Goal: Task Accomplishment & Management: Use online tool/utility

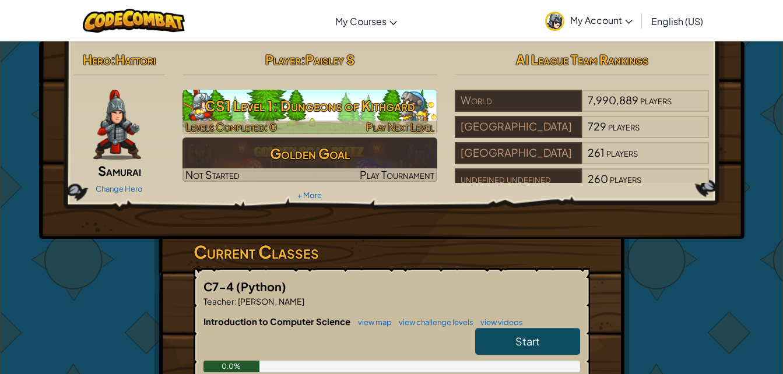
click at [282, 104] on h3 "CS1 Level 1: Dungeons of Kithgard" at bounding box center [310, 106] width 255 height 26
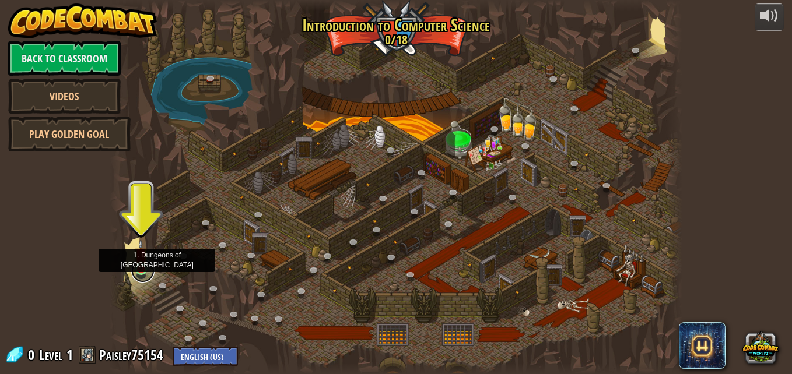
click at [143, 273] on link at bounding box center [142, 271] width 23 height 23
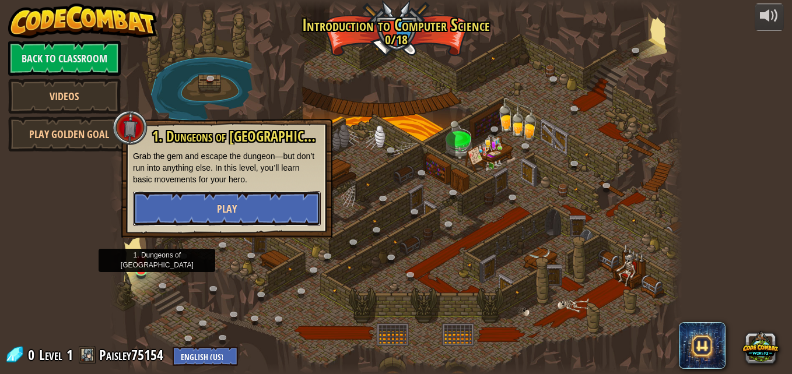
click at [227, 199] on button "Play" at bounding box center [227, 208] width 188 height 35
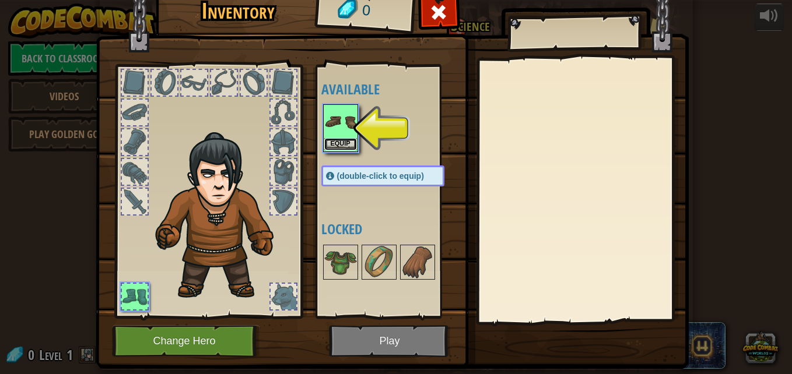
click at [330, 142] on button "Equip" at bounding box center [340, 144] width 33 height 12
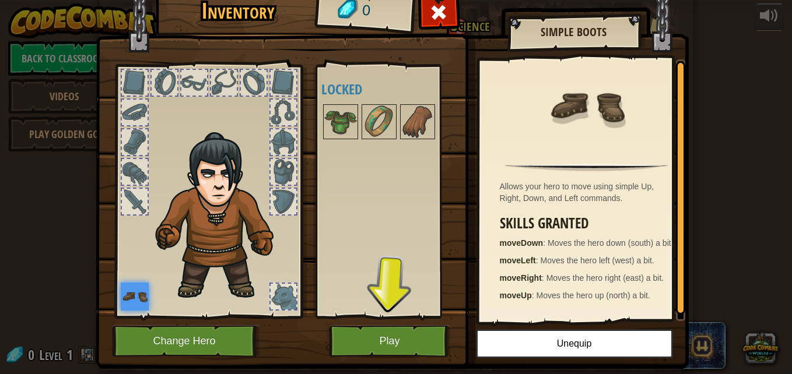
click at [129, 296] on img at bounding box center [135, 297] width 28 height 28
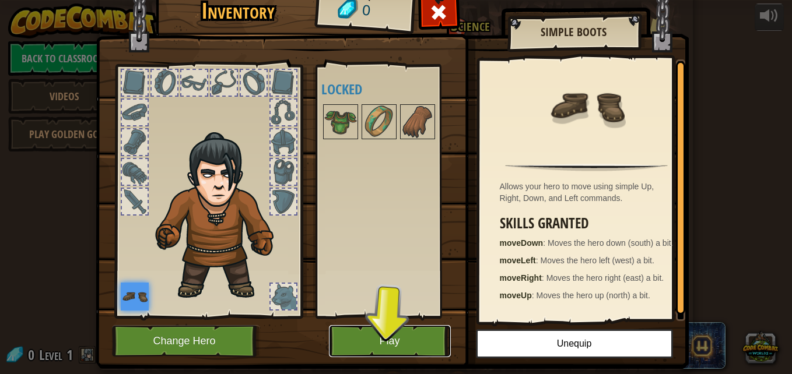
click at [356, 332] on button "Play" at bounding box center [390, 341] width 122 height 32
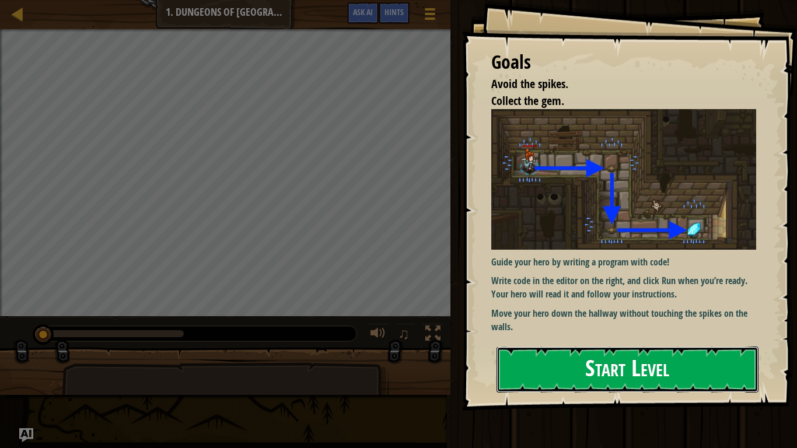
click at [555, 374] on button "Start Level" at bounding box center [627, 369] width 262 height 46
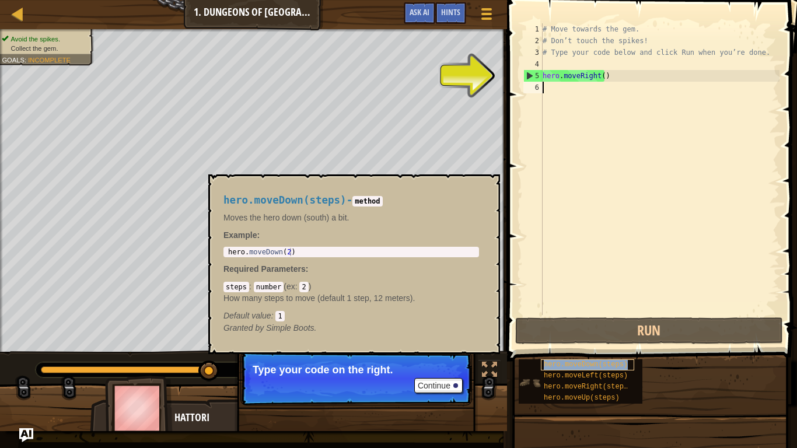
click at [596, 369] on div "hero.moveDown(steps)" at bounding box center [587, 364] width 93 height 11
click at [553, 367] on span "hero.moveDown(steps)" at bounding box center [586, 364] width 84 height 8
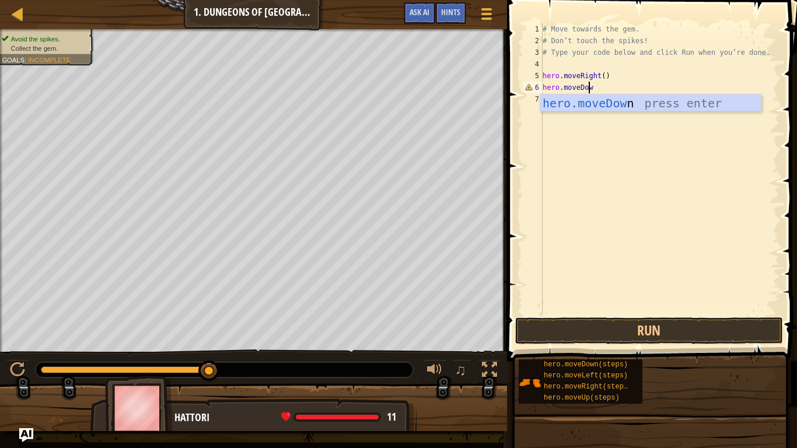
scroll to position [5, 3]
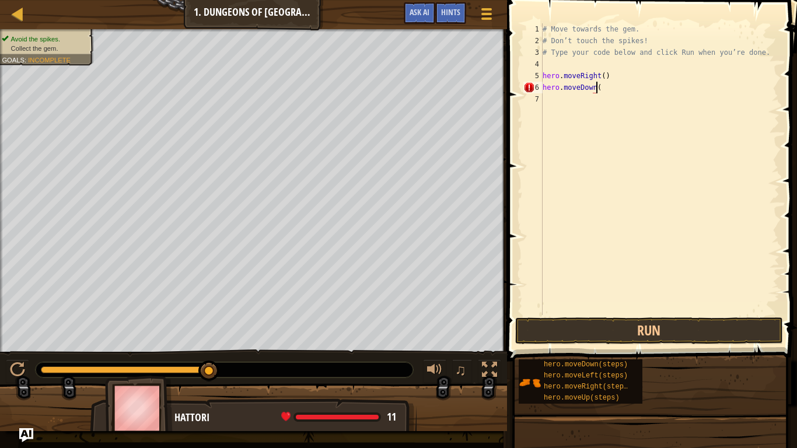
type textarea "hero.moveDown()"
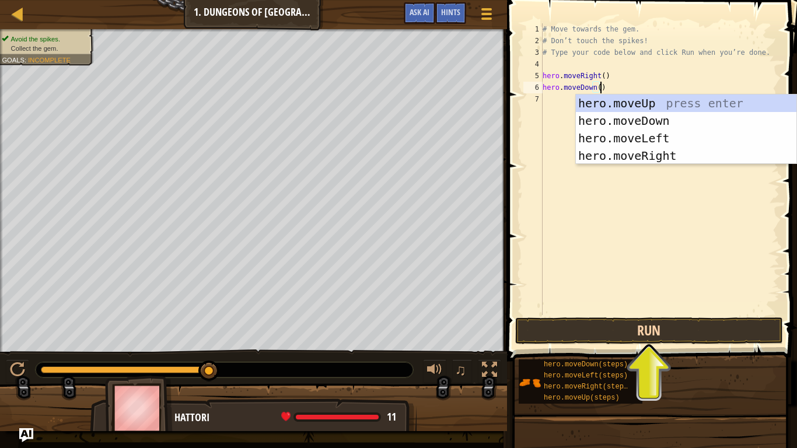
type textarea "hero.moveDown()"
drag, startPoint x: 549, startPoint y: 327, endPoint x: 530, endPoint y: 320, distance: 19.7
click at [523, 320] on button "Run" at bounding box center [649, 330] width 268 height 27
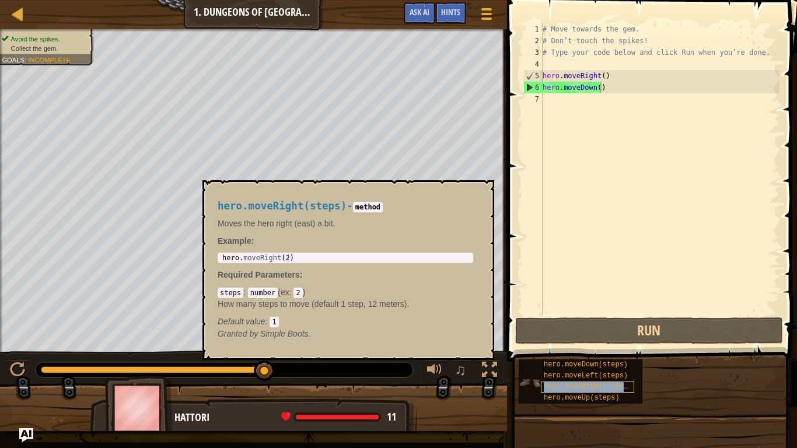
click at [575, 374] on span "hero.moveRight(steps)" at bounding box center [588, 387] width 88 height 8
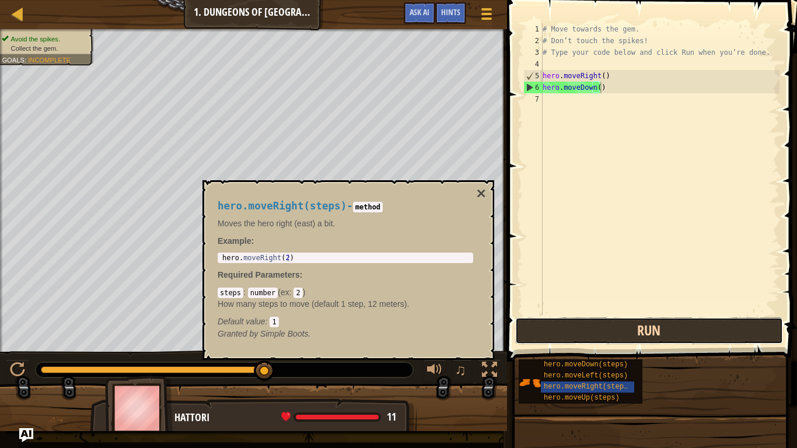
click at [550, 341] on button "Run" at bounding box center [649, 330] width 268 height 27
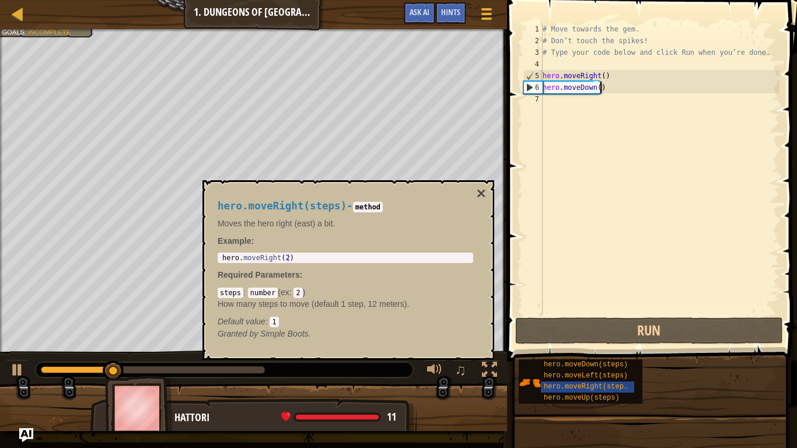
click at [569, 252] on div "# Move towards the gem. # Don’t touch the spikes! # Type your code below and cl…" at bounding box center [659, 180] width 239 height 315
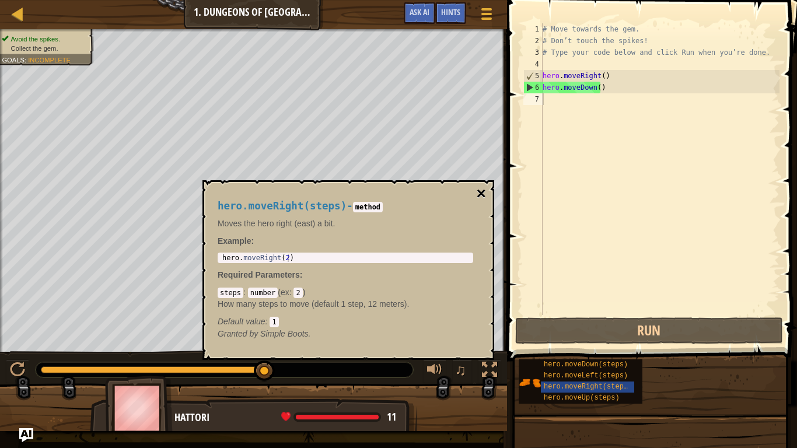
click at [482, 192] on button "×" at bounding box center [481, 193] width 9 height 16
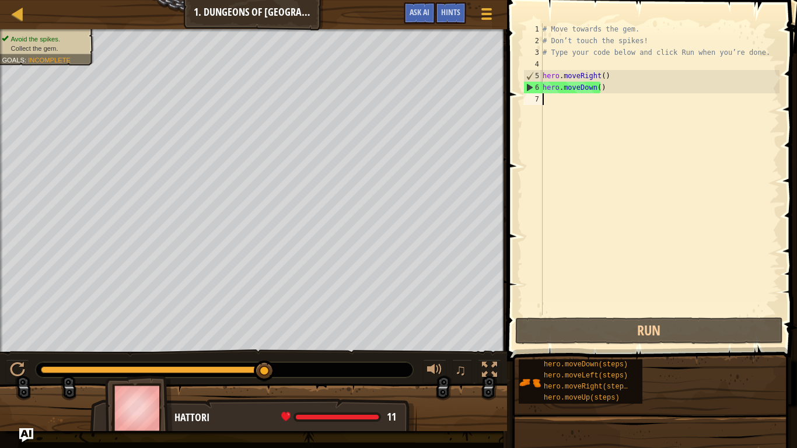
click at [550, 106] on div "# Move towards the gem. # Don’t touch the spikes! # Type your code below and cl…" at bounding box center [659, 180] width 239 height 315
drag, startPoint x: 743, startPoint y: 226, endPoint x: 610, endPoint y: 152, distance: 151.7
click at [610, 152] on div "# Move towards the gem. # Don’t touch the spikes! # Type your code below and cl…" at bounding box center [659, 180] width 239 height 315
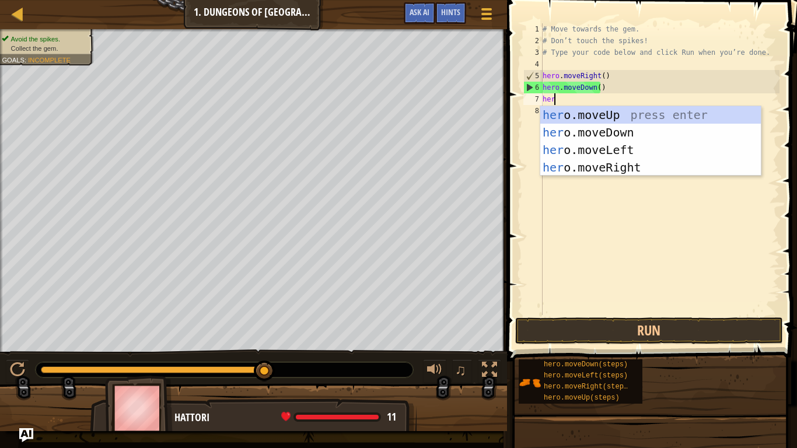
type textarea "hero"
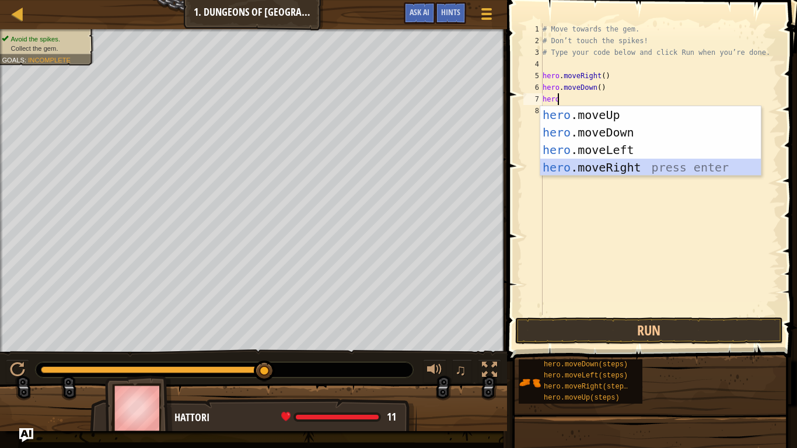
click at [625, 162] on div "hero .moveUp press enter hero .moveDown press enter hero .moveLeft press enter …" at bounding box center [650, 158] width 220 height 105
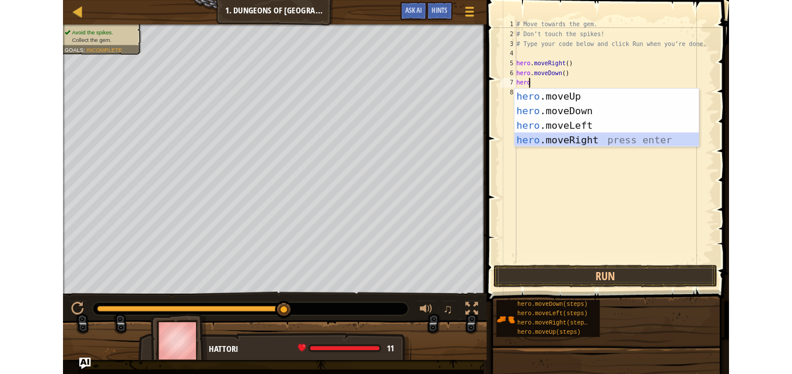
scroll to position [5, 0]
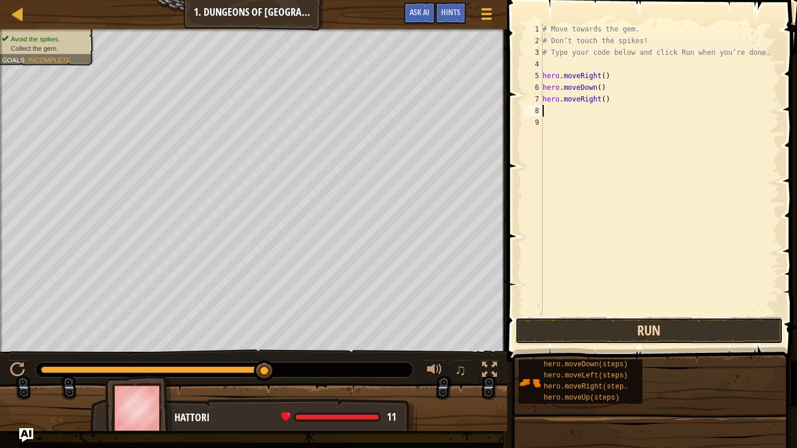
click at [555, 339] on button "Run" at bounding box center [649, 330] width 268 height 27
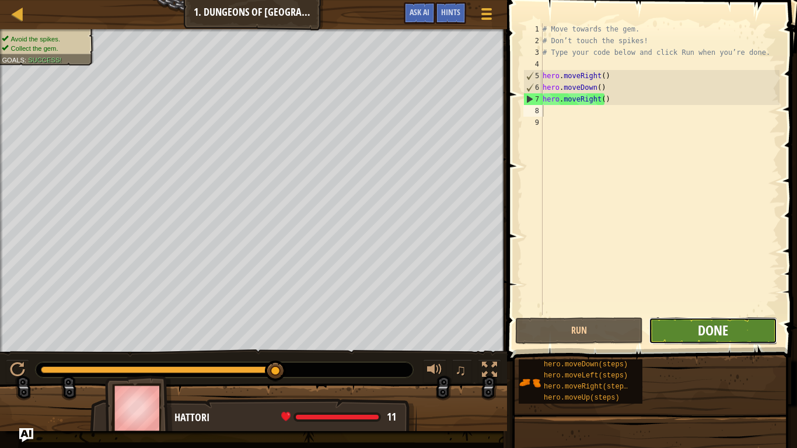
click at [717, 324] on span "Done" at bounding box center [713, 330] width 30 height 19
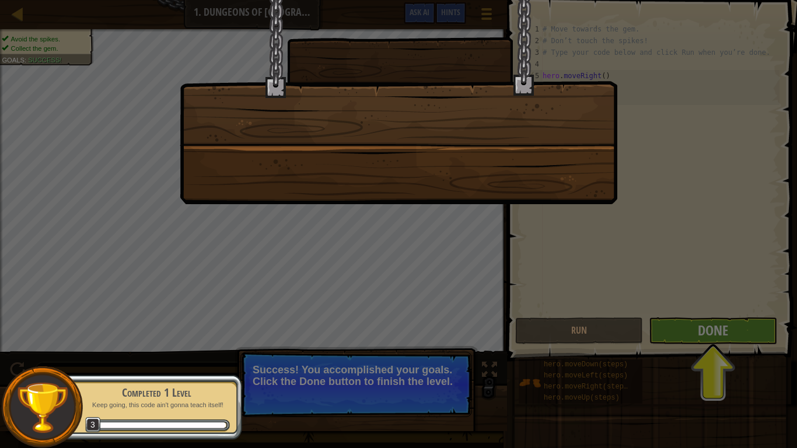
click at [694, 342] on div at bounding box center [398, 224] width 797 height 448
drag, startPoint x: 392, startPoint y: 352, endPoint x: 461, endPoint y: 127, distance: 236.2
click at [461, 127] on div at bounding box center [398, 224] width 797 height 448
click at [680, 324] on div at bounding box center [398, 224] width 797 height 448
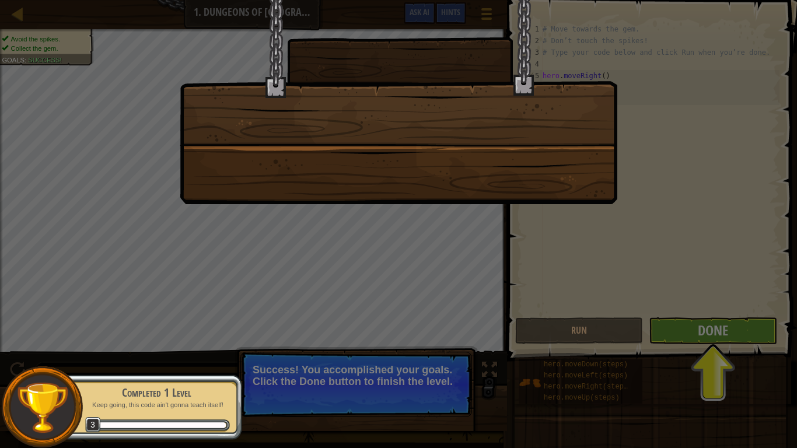
click at [680, 324] on div at bounding box center [398, 224] width 797 height 448
click at [394, 165] on div at bounding box center [398, 102] width 437 height 204
click at [388, 159] on div at bounding box center [398, 102] width 437 height 204
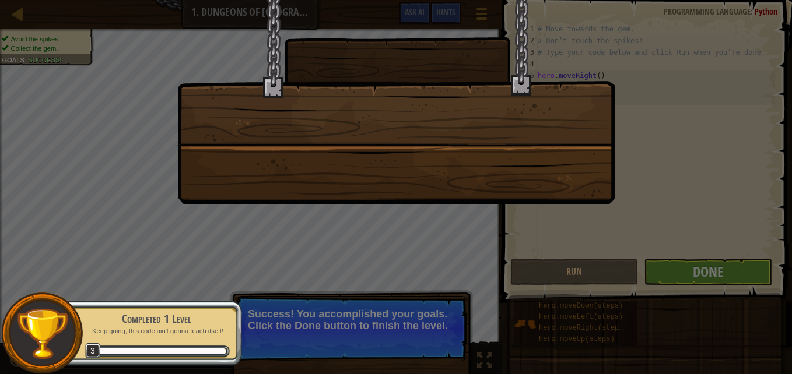
click at [253, 339] on div at bounding box center [396, 187] width 792 height 374
click at [513, 264] on div at bounding box center [396, 187] width 792 height 374
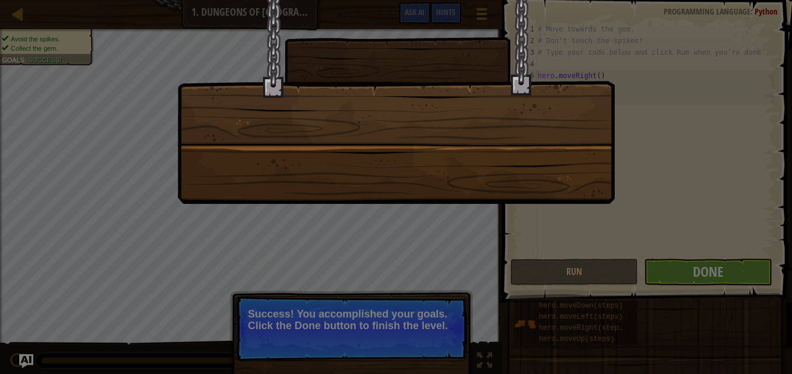
click at [513, 264] on div at bounding box center [396, 187] width 792 height 374
click at [442, 96] on div at bounding box center [395, 102] width 437 height 204
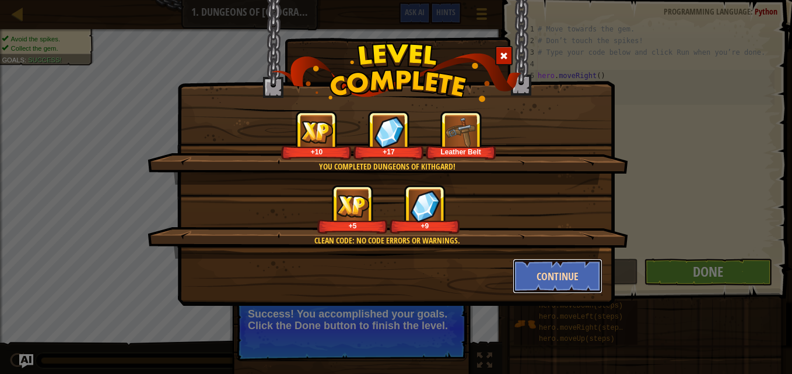
click at [553, 261] on button "Continue" at bounding box center [558, 276] width 90 height 35
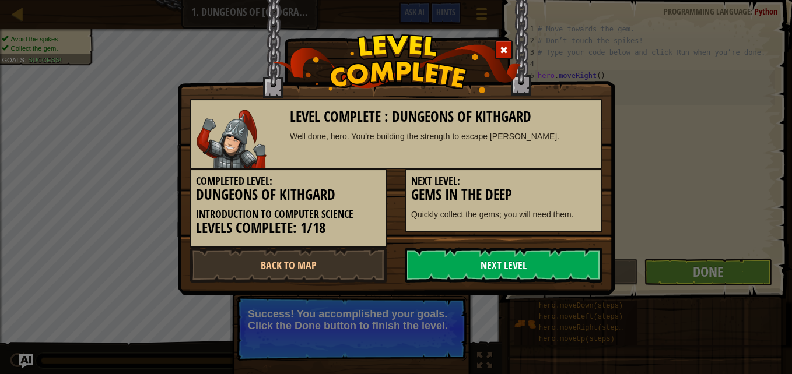
click at [545, 268] on link "Next Level" at bounding box center [504, 265] width 198 height 35
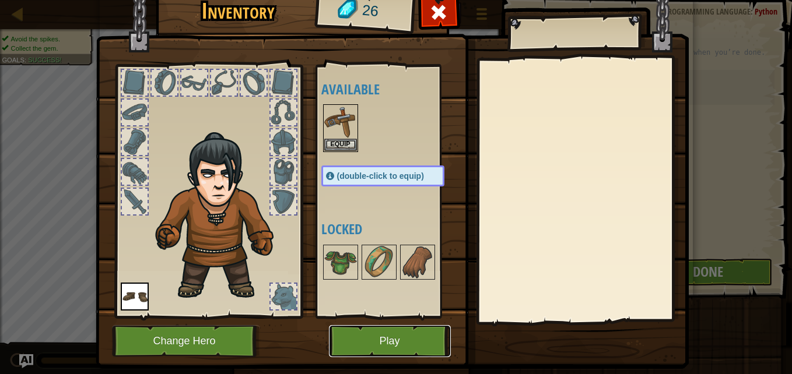
click at [358, 338] on button "Play" at bounding box center [390, 341] width 122 height 32
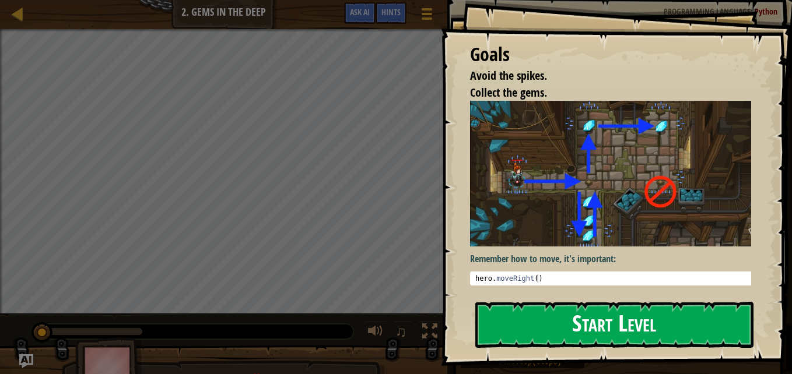
click at [517, 338] on button "Start Level" at bounding box center [614, 325] width 278 height 46
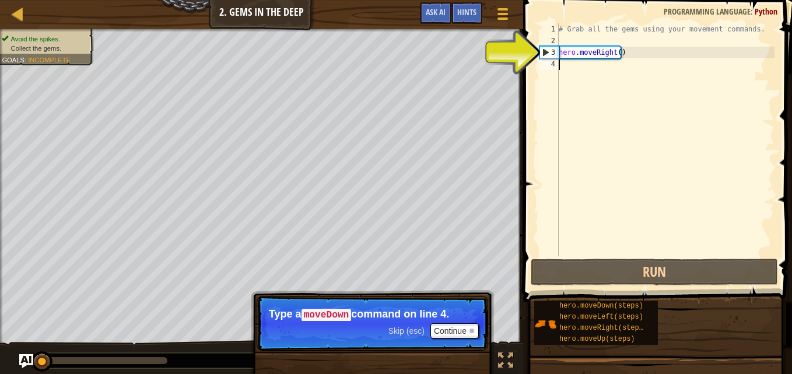
click at [558, 50] on div "3" at bounding box center [549, 53] width 19 height 12
type textarea "hero.moveRight()"
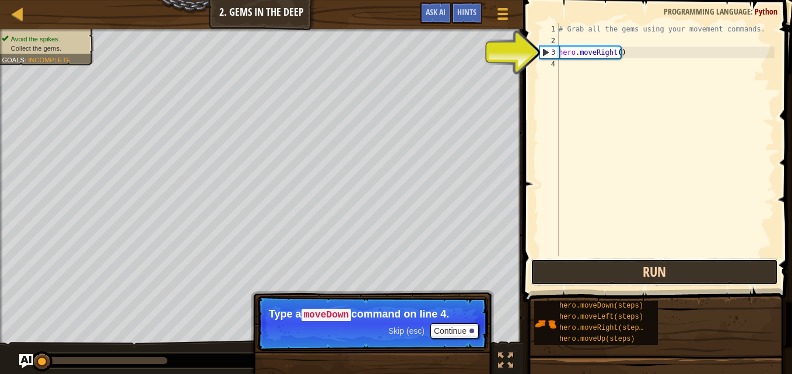
click at [572, 265] on button "Run" at bounding box center [654, 272] width 247 height 27
